Goal: Information Seeking & Learning: Learn about a topic

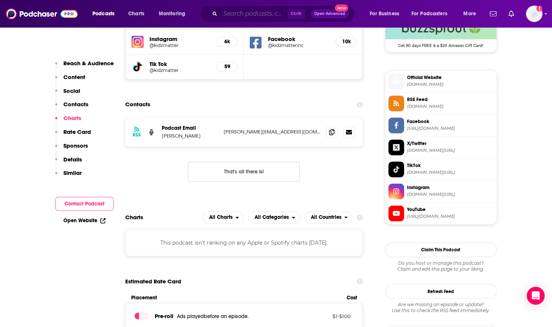
click at [247, 14] on input "Search podcasts, credits, & more..." at bounding box center [253, 14] width 67 height 12
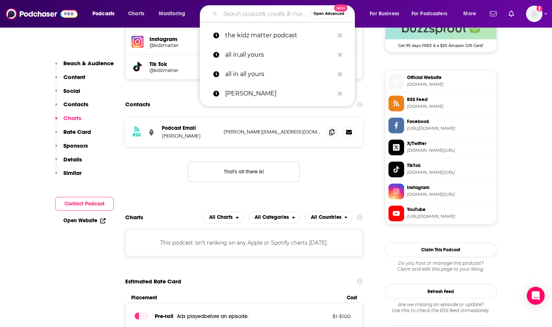
paste input "[DEMOGRAPHIC_DATA][PERSON_NAME]"
type input "[DEMOGRAPHIC_DATA][PERSON_NAME]"
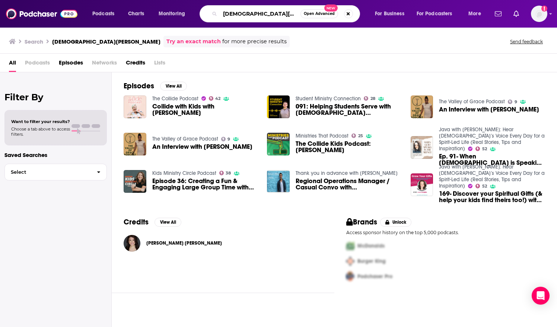
click at [263, 13] on input "[DEMOGRAPHIC_DATA][PERSON_NAME]" at bounding box center [260, 14] width 80 height 12
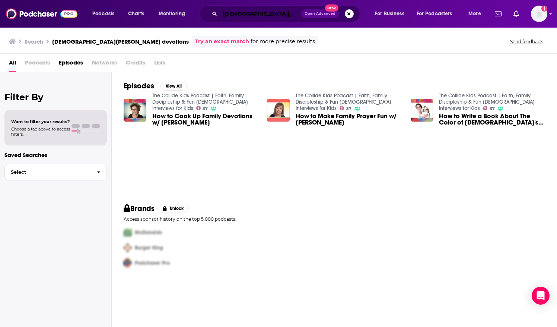
click at [231, 12] on input "[DEMOGRAPHIC_DATA][PERSON_NAME] devotions" at bounding box center [260, 14] width 81 height 12
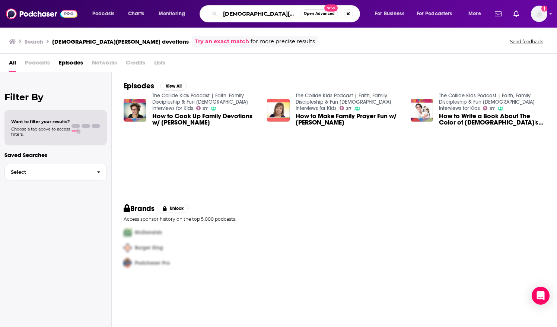
click at [231, 12] on input "[DEMOGRAPHIC_DATA][PERSON_NAME] devotions" at bounding box center [260, 14] width 80 height 12
type input "trade a lie for a truth"
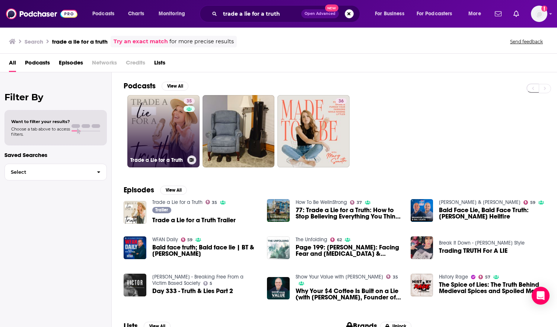
click at [162, 119] on link "35 Trade a Lie for a Truth" at bounding box center [163, 131] width 72 height 72
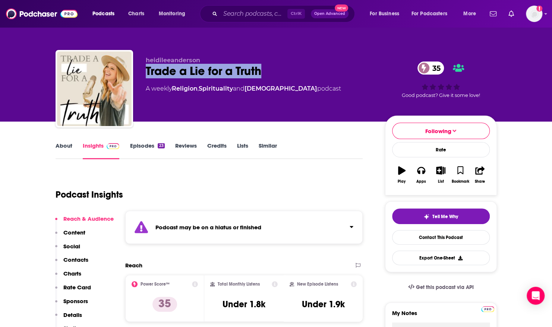
drag, startPoint x: 273, startPoint y: 73, endPoint x: 147, endPoint y: 70, distance: 125.2
click at [147, 70] on div "Trade a Lie for a Truth 35" at bounding box center [259, 71] width 227 height 15
copy h2 "Trade a Lie for a Truth"
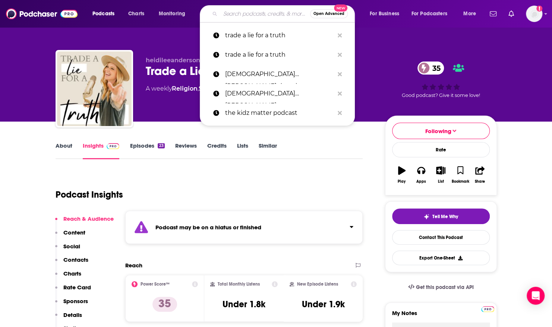
click at [247, 15] on input "Search podcasts, credits, & more..." at bounding box center [265, 14] width 90 height 12
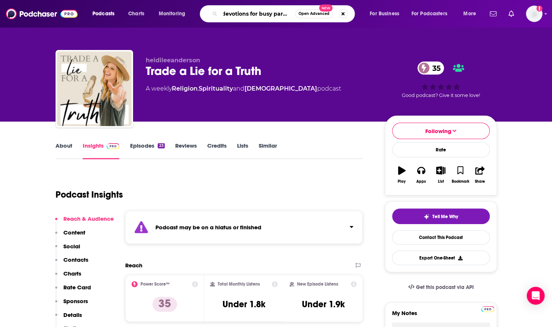
type input "devotions for busy parents"
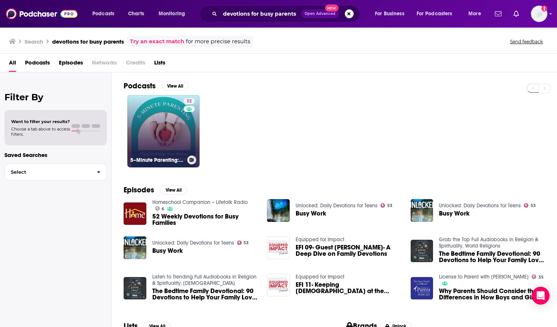
click at [163, 124] on link "32 5–Minute Parenting: Tips to Help You Raise Competent, Godly Kids." at bounding box center [163, 131] width 72 height 72
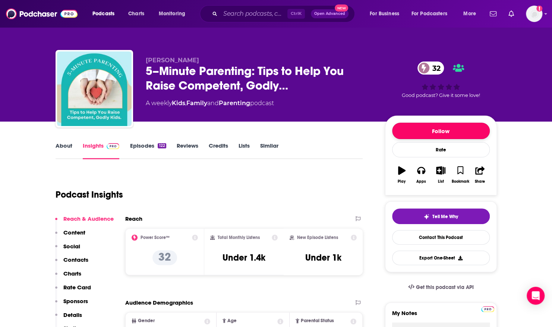
click at [438, 129] on button "Follow" at bounding box center [441, 131] width 98 height 16
click at [42, 107] on div "[PERSON_NAME] 5–Minute Parenting: Tips to Help You Raise Competent, Godly… 32 A…" at bounding box center [276, 60] width 477 height 121
click at [66, 146] on link "About" at bounding box center [63, 150] width 17 height 17
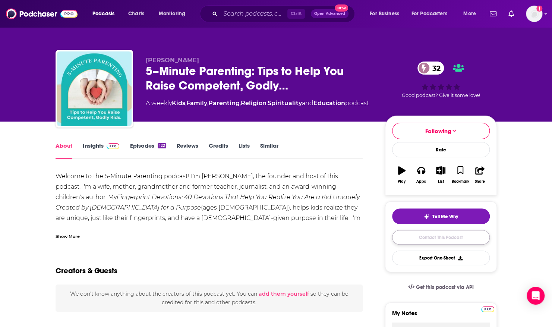
click at [471, 234] on link "Contact This Podcast" at bounding box center [441, 237] width 98 height 15
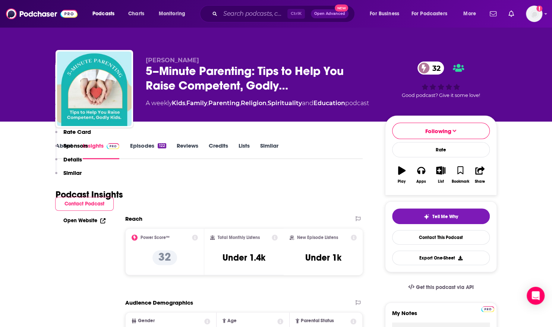
scroll to position [603, 0]
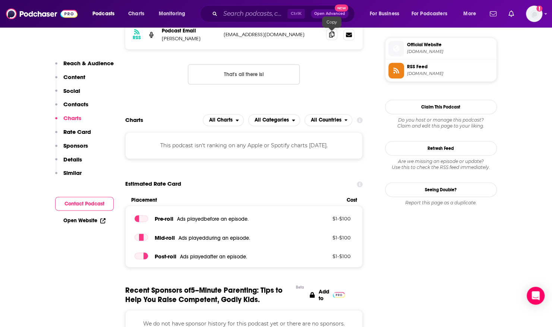
click at [331, 34] on icon at bounding box center [331, 34] width 5 height 6
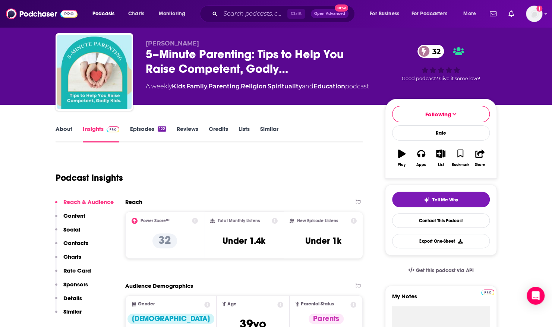
scroll to position [0, 0]
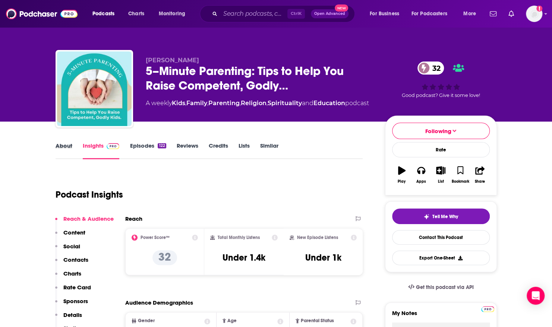
click at [72, 145] on div "About" at bounding box center [68, 150] width 27 height 17
click at [66, 145] on link "About" at bounding box center [63, 150] width 17 height 17
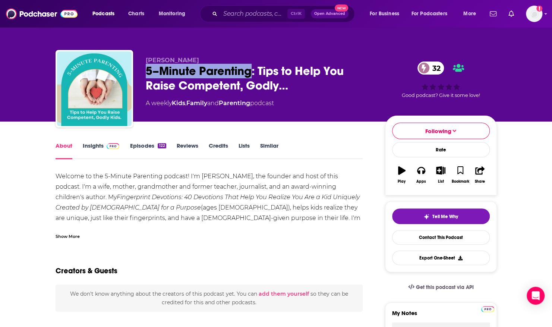
drag, startPoint x: 251, startPoint y: 72, endPoint x: 144, endPoint y: 69, distance: 106.6
click at [144, 69] on div "[PERSON_NAME] 5–Minute Parenting: Tips to Help You Raise Competent, Godly… 32 A…" at bounding box center [275, 90] width 441 height 80
copy h1 "5–Minute Parenting"
click at [70, 234] on div "Show More" at bounding box center [67, 235] width 24 height 7
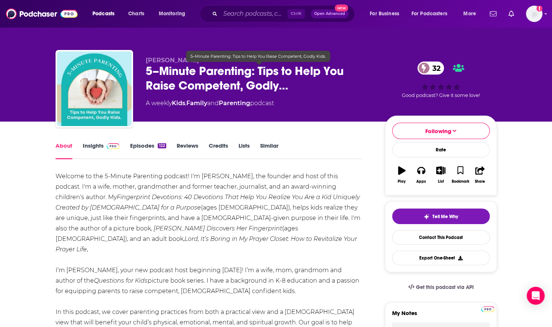
click at [264, 85] on span "5–Minute Parenting: Tips to Help You Raise Competent, Godly…" at bounding box center [259, 78] width 227 height 29
click at [151, 72] on span "5–Minute Parenting: Tips to Help You Raise Competent, Godly…" at bounding box center [259, 78] width 227 height 29
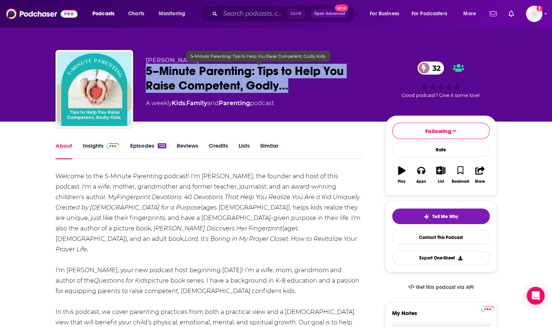
drag, startPoint x: 147, startPoint y: 70, endPoint x: 289, endPoint y: 90, distance: 143.7
click at [289, 90] on span "5–Minute Parenting: Tips to Help You Raise Competent, Godly…" at bounding box center [259, 78] width 227 height 29
copy h1 "5–Minute Parenting: Tips to Help You Raise Competent, Godly…"
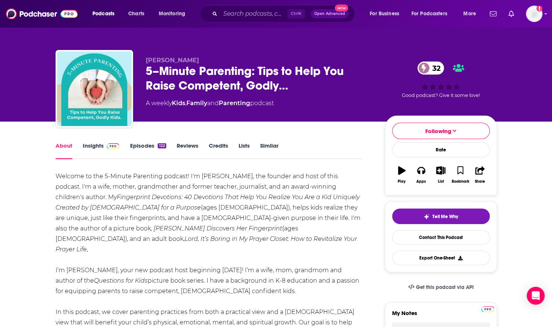
click at [215, 13] on icon "Search podcasts, credits, & more..." at bounding box center [214, 14] width 4 height 4
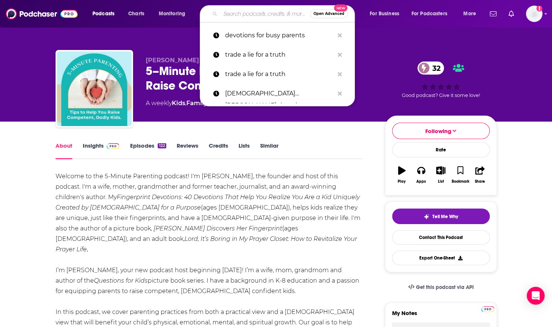
click at [222, 12] on input "Search podcasts, credits, & more..." at bounding box center [265, 14] width 90 height 12
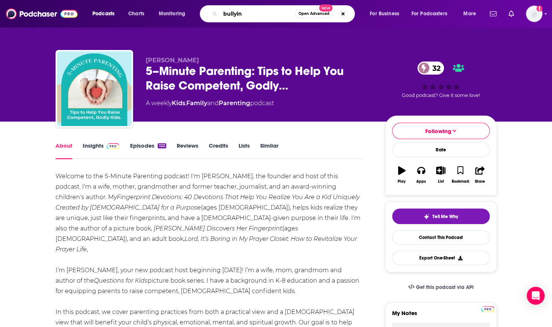
type input "bullying"
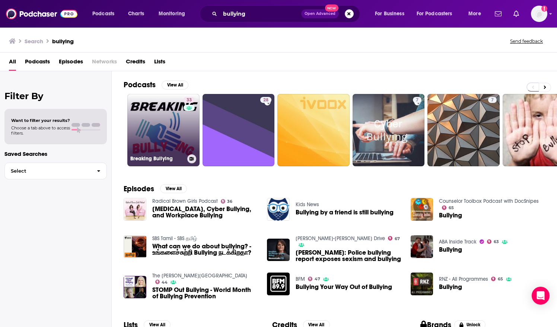
click at [161, 111] on link "33 Breaking Bullying" at bounding box center [163, 130] width 72 height 72
